Goal: Transaction & Acquisition: Purchase product/service

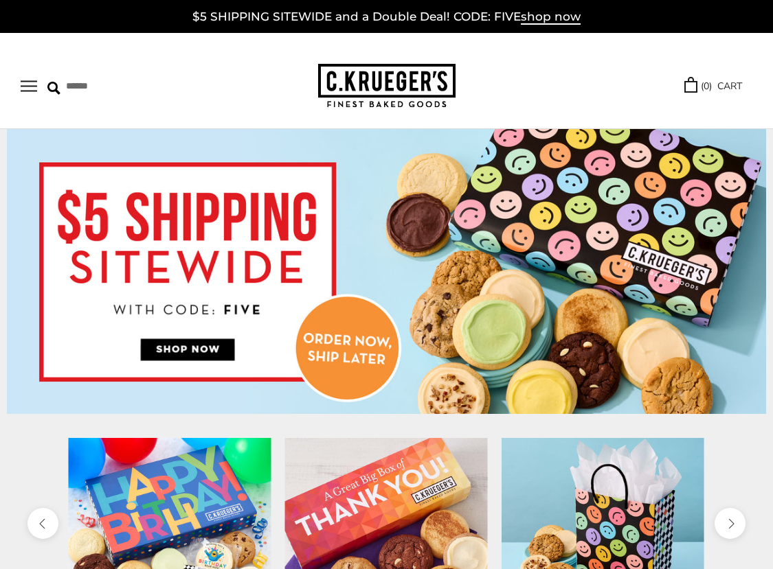
click at [30, 90] on button "Open navigation" at bounding box center [29, 86] width 16 height 12
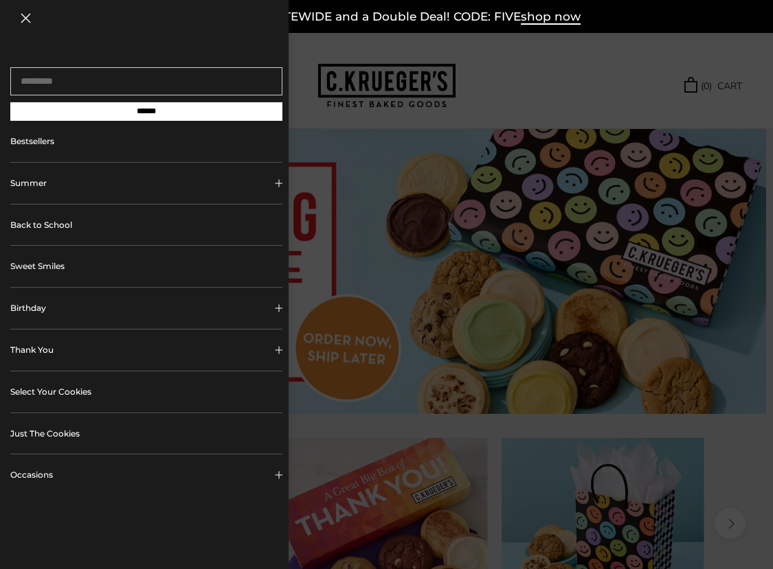
click at [40, 150] on link "Bestsellers" at bounding box center [146, 141] width 272 height 41
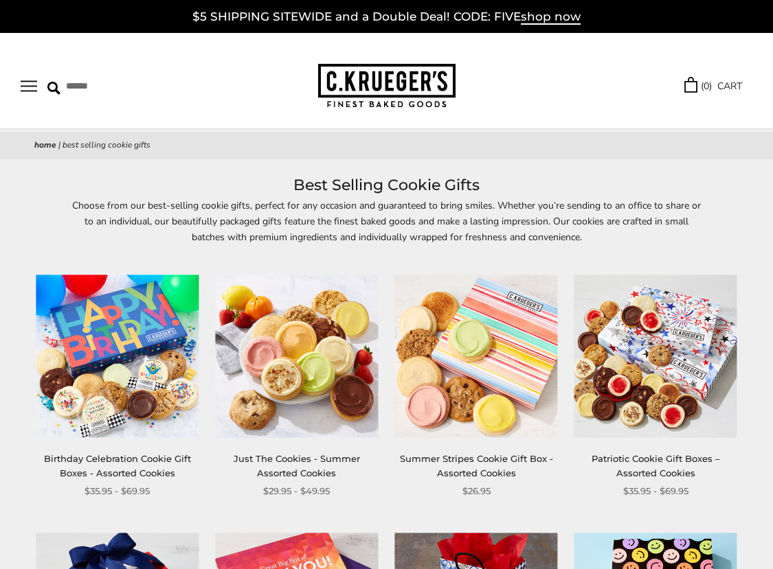
click at [31, 87] on button "Open navigation" at bounding box center [29, 86] width 16 height 12
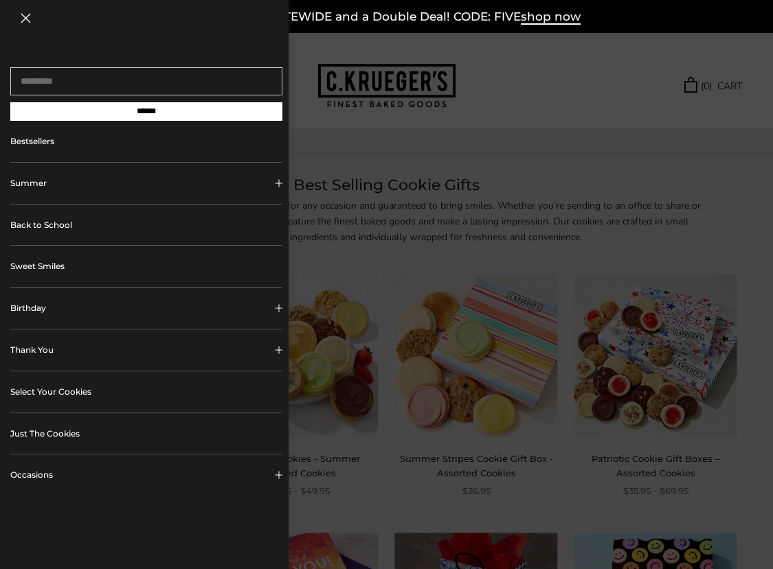
click at [40, 440] on link "Just The Cookies" at bounding box center [146, 433] width 272 height 41
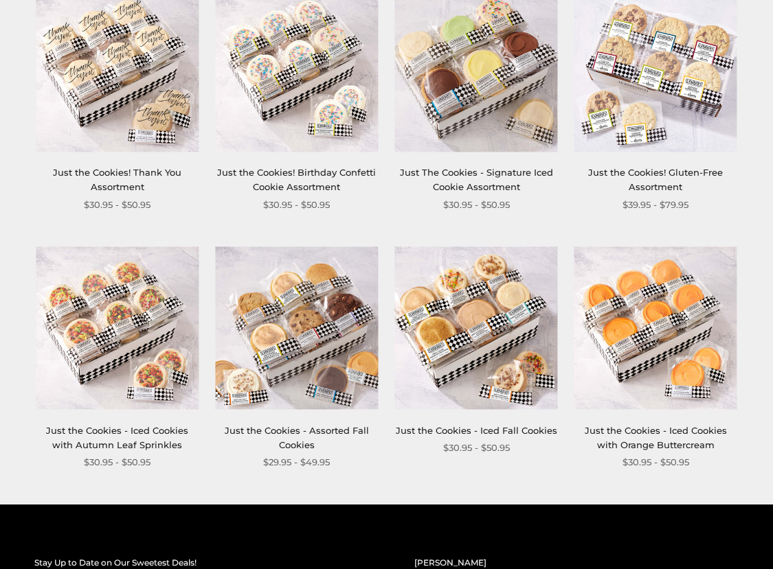
scroll to position [802, 0]
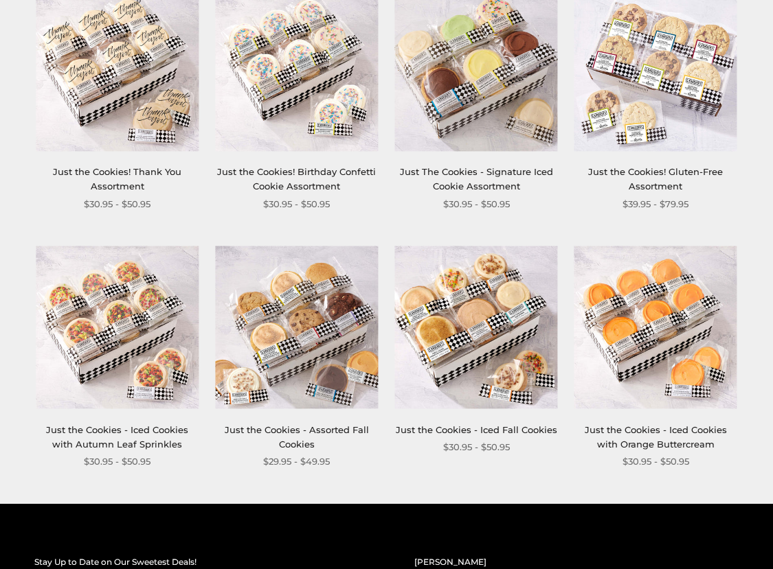
click at [465, 359] on img at bounding box center [476, 327] width 163 height 163
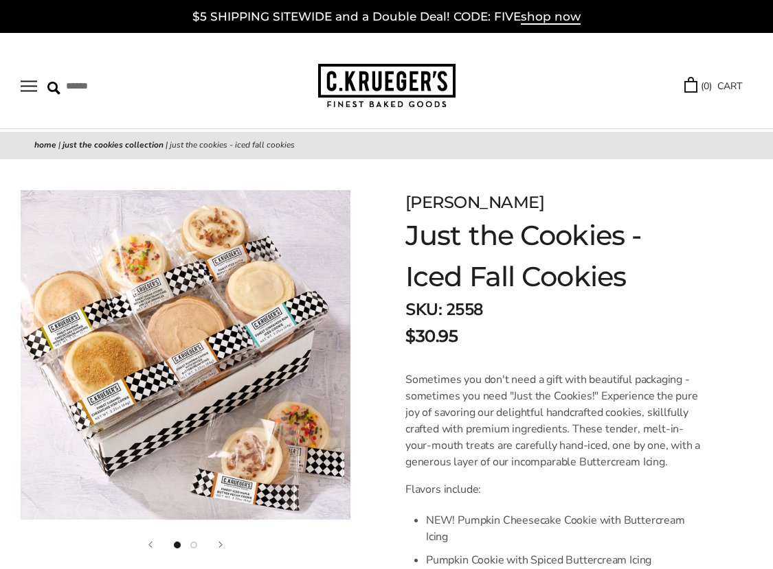
click at [28, 85] on button "Open navigation" at bounding box center [29, 86] width 16 height 12
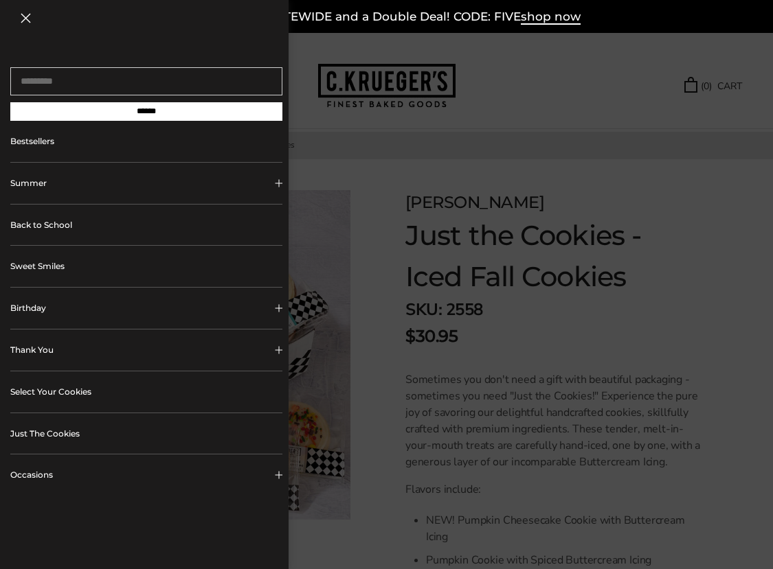
click at [58, 394] on link "Select Your Cookies" at bounding box center [146, 392] width 272 height 41
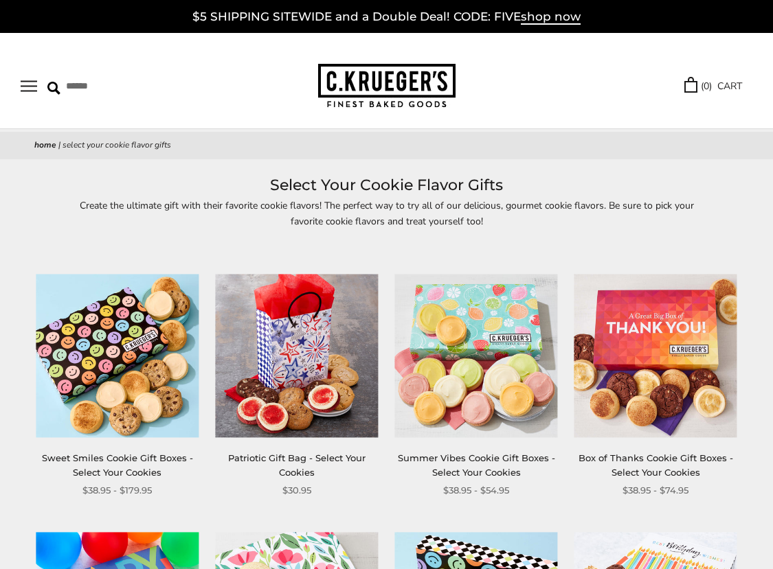
click at [33, 82] on button "Open navigation" at bounding box center [29, 86] width 16 height 12
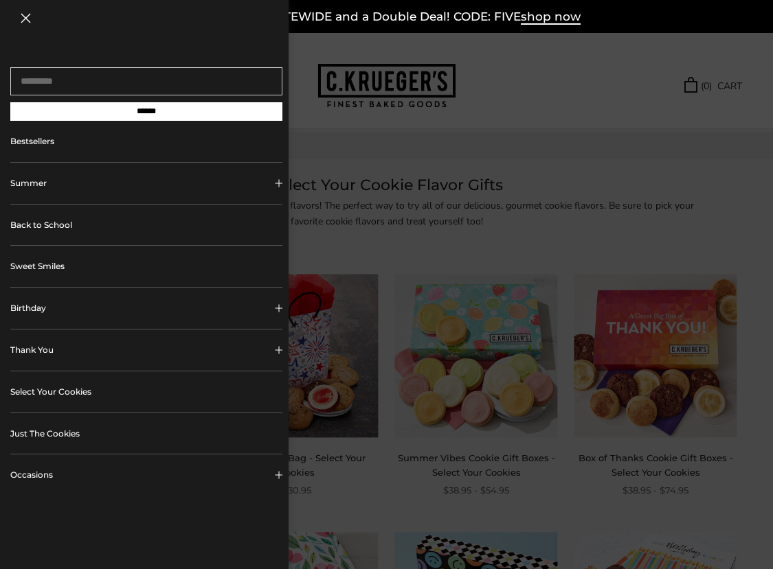
click at [565, 76] on div at bounding box center [386, 284] width 773 height 569
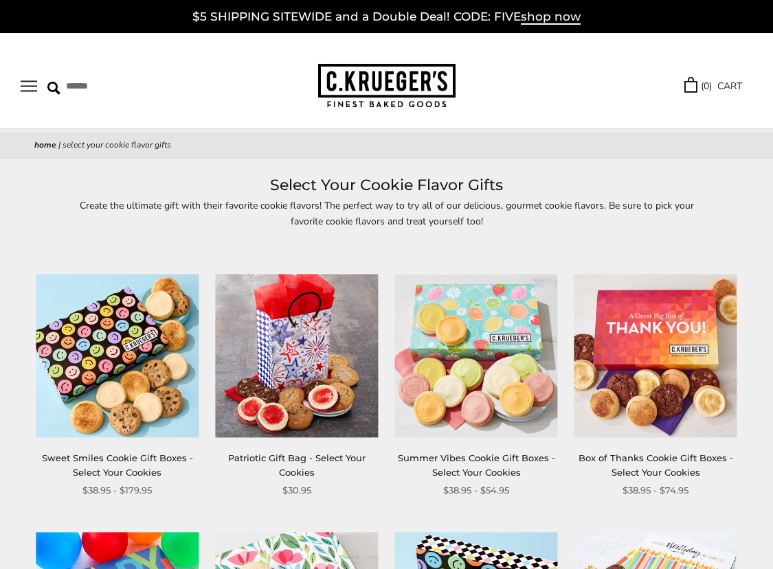
scroll to position [3, 0]
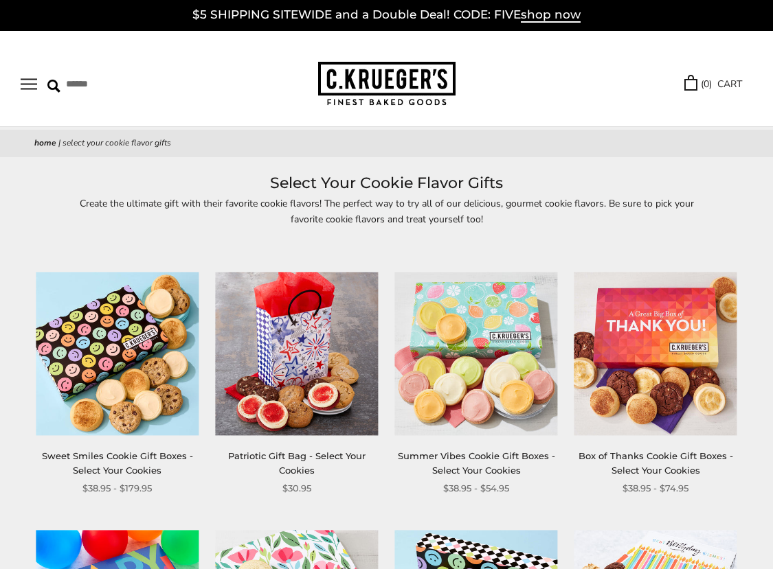
click at [29, 87] on button "Open navigation" at bounding box center [29, 84] width 16 height 12
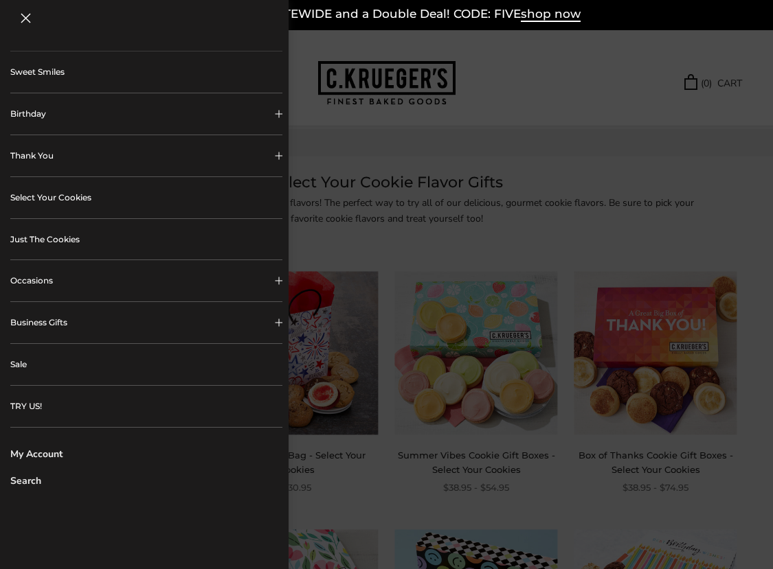
scroll to position [237, 0]
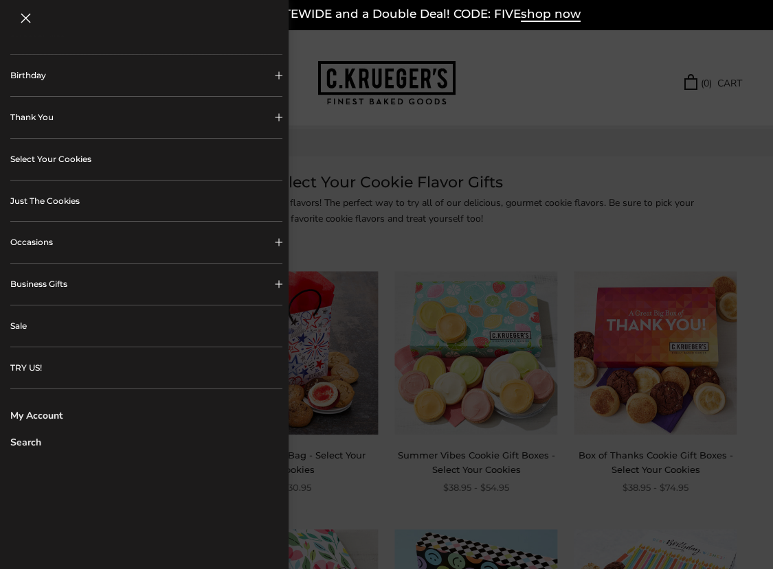
click at [10, 323] on link "Sale" at bounding box center [146, 326] width 272 height 41
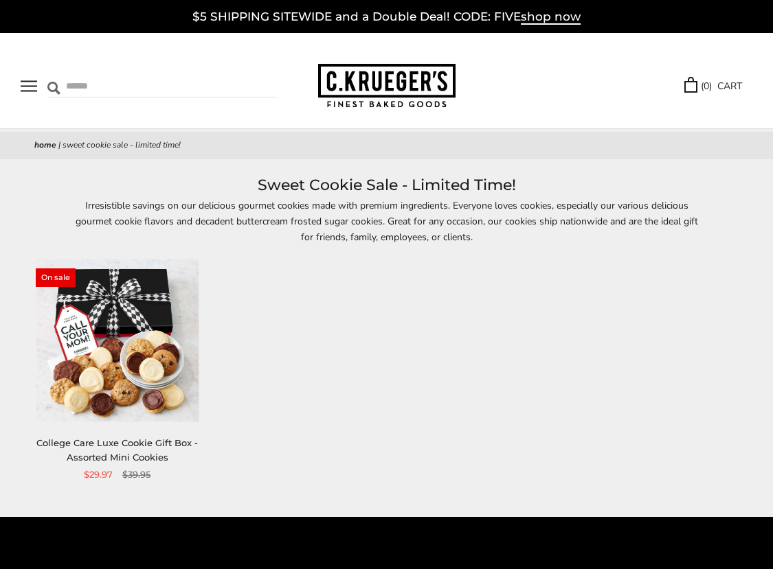
click at [77, 82] on input "Search" at bounding box center [121, 86] width 149 height 21
type input "*******"
click at [240, 76] on input "******" at bounding box center [258, 85] width 37 height 19
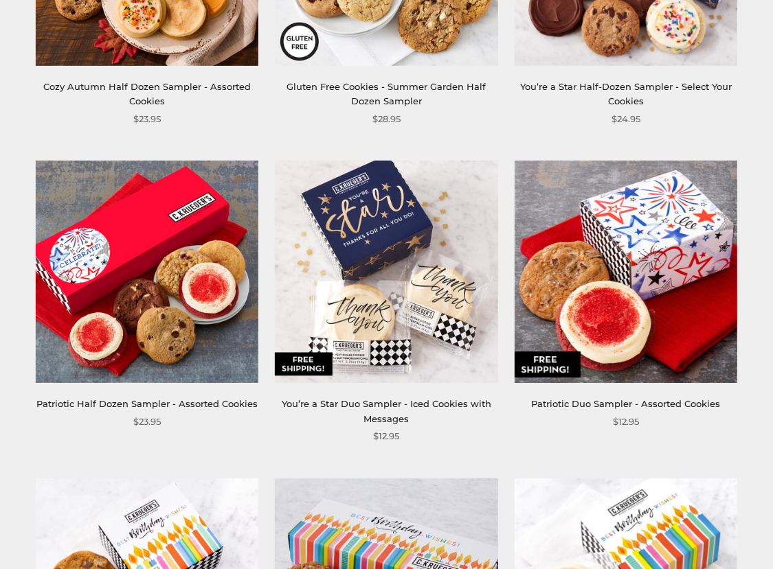
scroll to position [2953, 0]
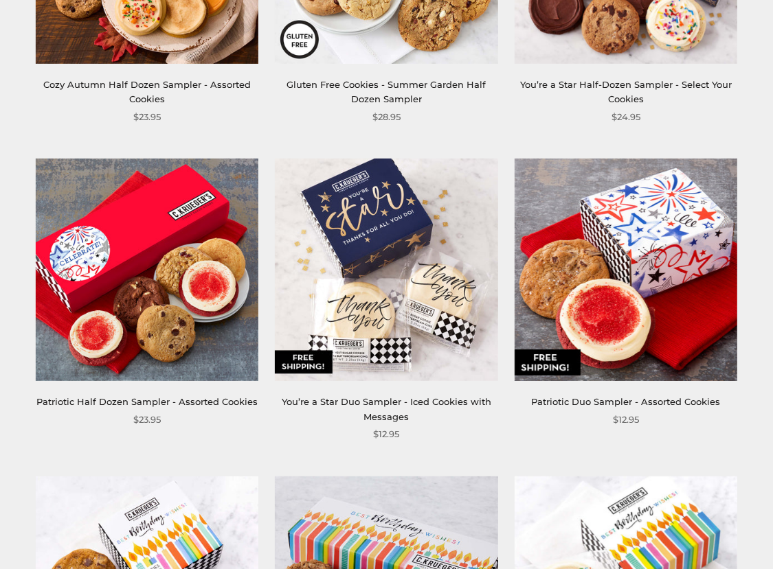
click at [637, 312] on img at bounding box center [625, 270] width 223 height 223
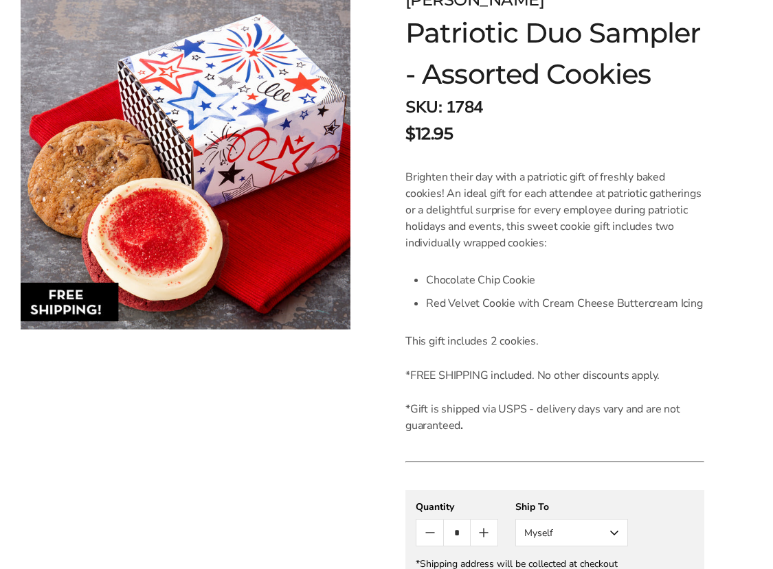
scroll to position [207, 0]
